Goal: Task Accomplishment & Management: Complete application form

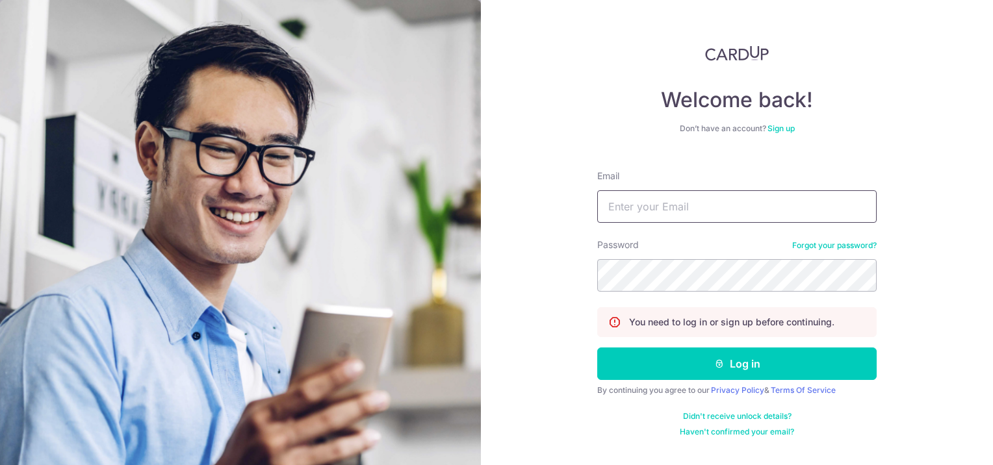
click at [650, 210] on input "Email" at bounding box center [736, 206] width 279 height 32
type input "[EMAIL_ADDRESS][DOMAIN_NAME]"
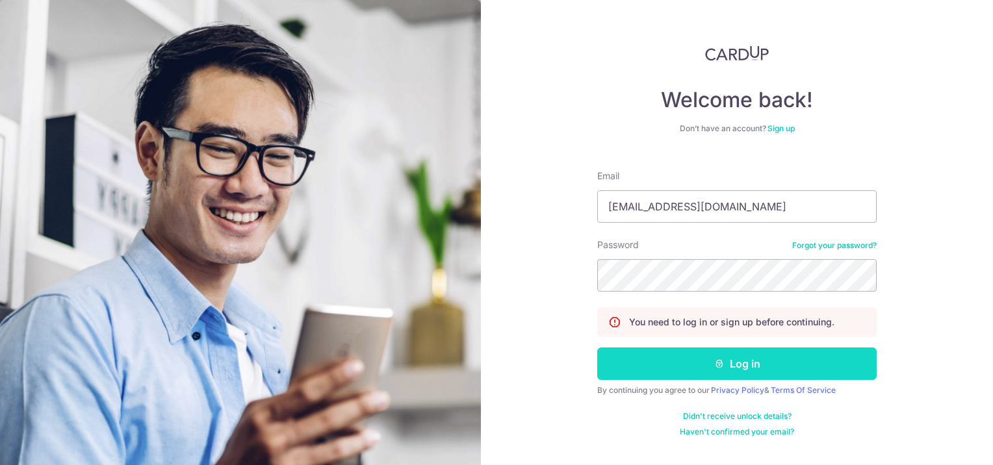
click at [688, 353] on button "Log in" at bounding box center [736, 364] width 279 height 32
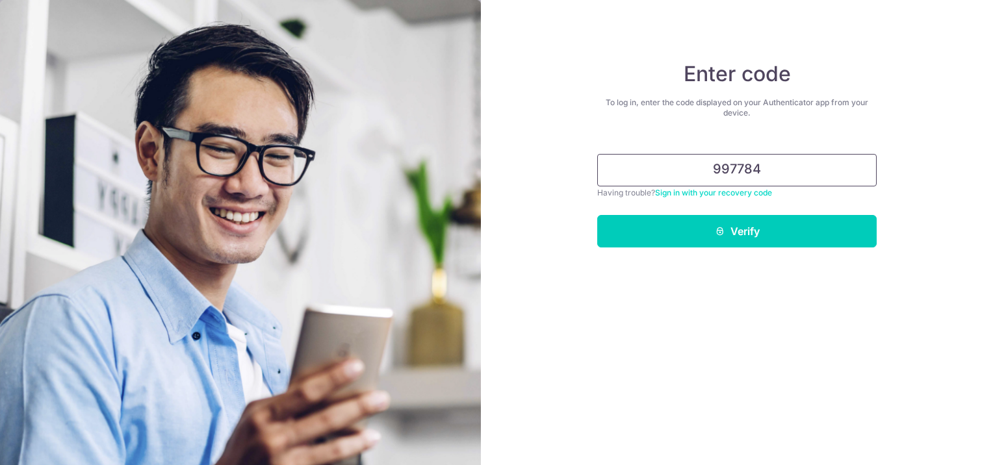
type input "997784"
click at [597, 215] on button "Verify" at bounding box center [736, 231] width 279 height 32
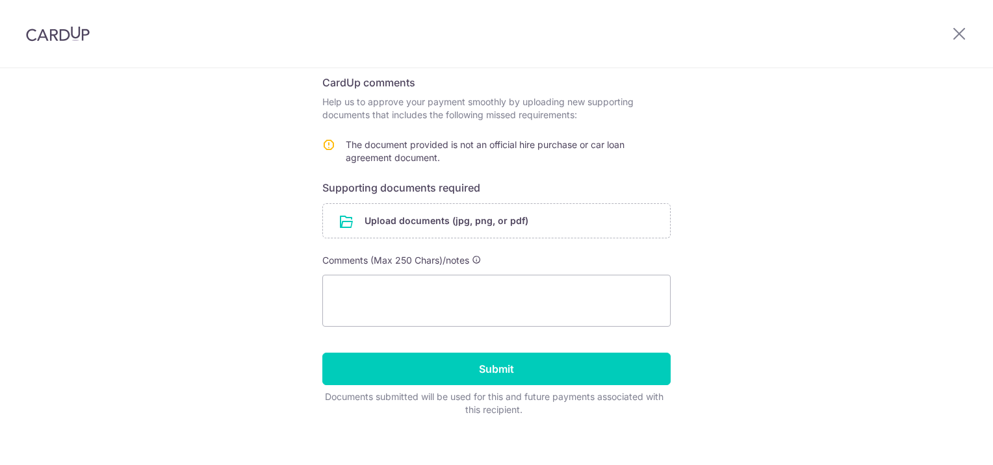
scroll to position [222, 0]
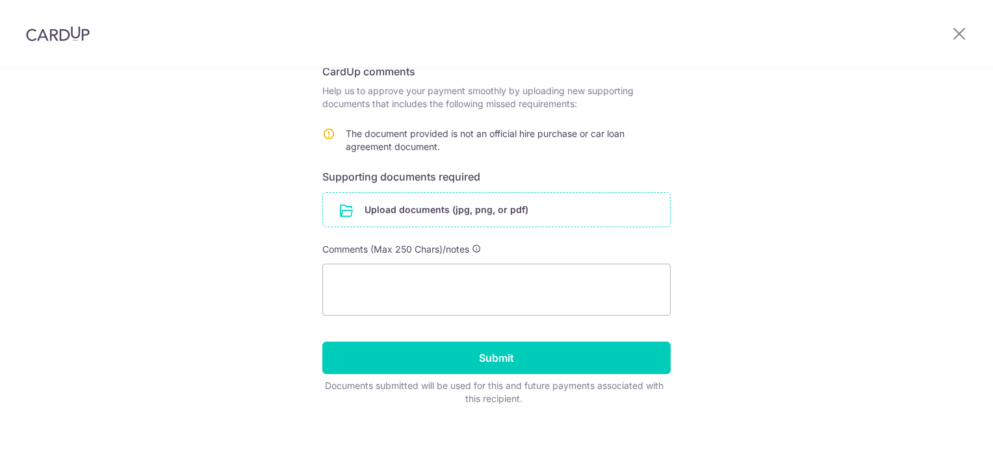
click at [413, 214] on input "file" at bounding box center [496, 210] width 347 height 34
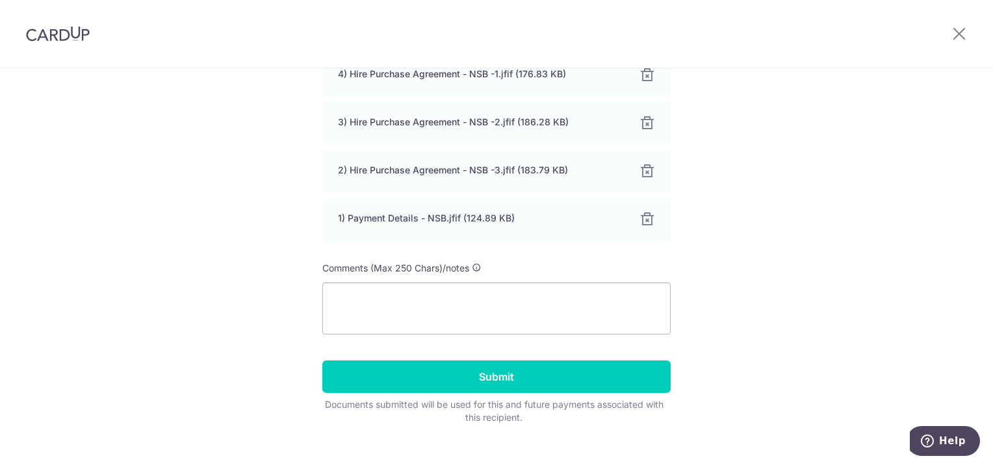
scroll to position [403, 0]
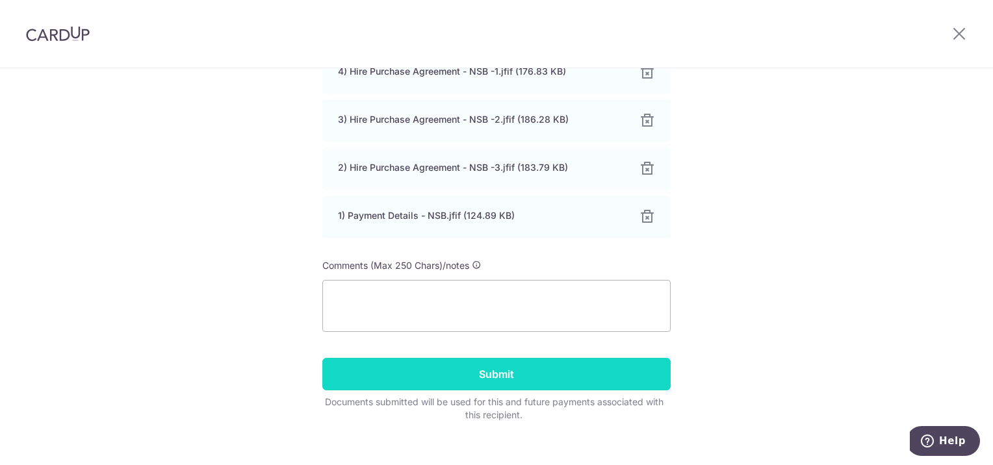
click at [520, 382] on input "Submit" at bounding box center [496, 374] width 348 height 32
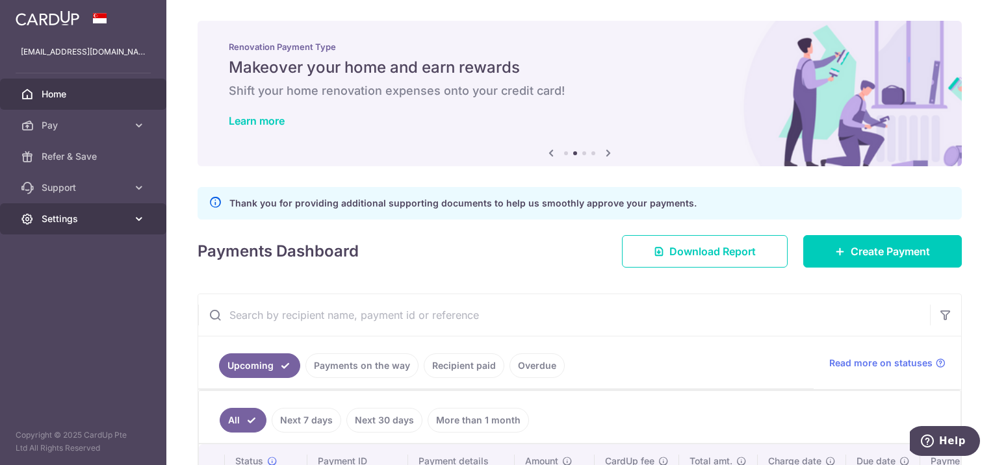
click at [77, 222] on span "Settings" at bounding box center [85, 218] width 86 height 13
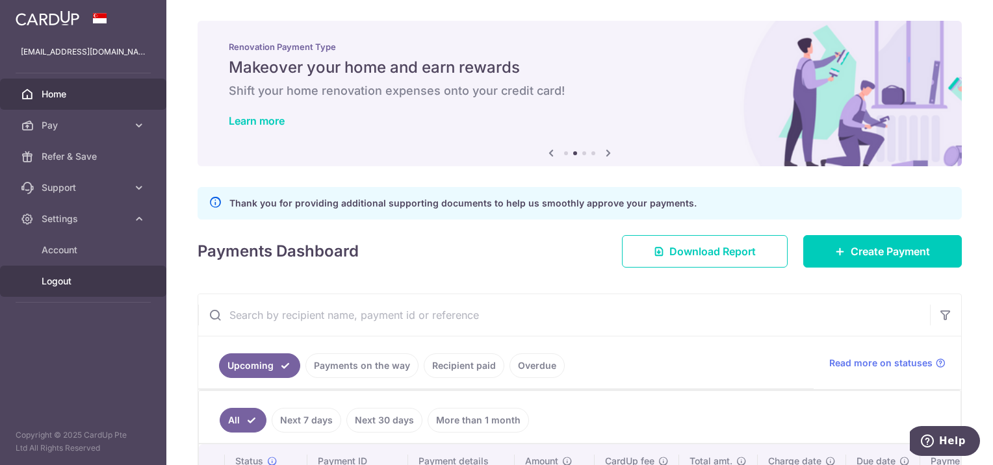
click at [60, 285] on span "Logout" at bounding box center [85, 281] width 86 height 13
